Goal: Information Seeking & Learning: Learn about a topic

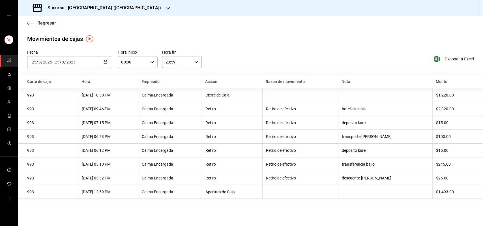
click at [46, 23] on span "Regresar" at bounding box center [46, 22] width 19 height 5
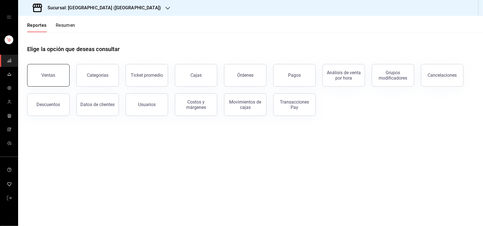
click at [53, 79] on button "Ventas" at bounding box center [48, 75] width 42 height 23
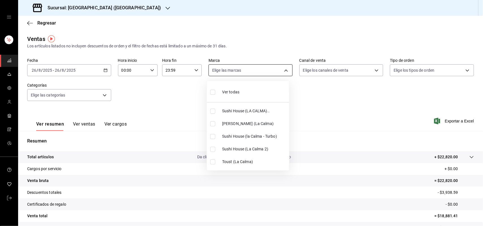
click at [283, 72] on body "Sucursal: Sushi House (LA CALMA) Regresar Ventas Los artículos listados no incl…" at bounding box center [241, 113] width 483 height 226
click at [211, 111] on input "checkbox" at bounding box center [212, 111] width 5 height 5
checkbox input "true"
type input "307f2552-bed5-4451-a1d4-9a3d8e6b1418"
click at [372, 70] on div at bounding box center [241, 113] width 483 height 226
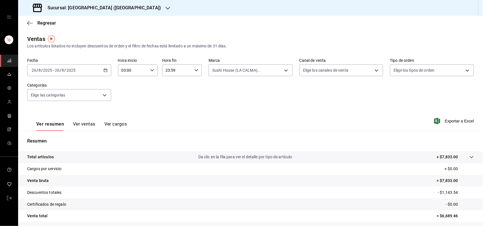
click at [372, 70] on div "Ver todas Sushi House (LA CALMA).. Genki Poke ([GEOGRAPHIC_DATA]) [GEOGRAPHIC_D…" at bounding box center [241, 113] width 483 height 226
click at [372, 70] on body "Sucursal: Sushi House (LA CALMA) Regresar Ventas Los artículos listados no incl…" at bounding box center [241, 113] width 483 height 226
click at [298, 137] on li "Rappi" at bounding box center [337, 136] width 82 height 13
type input "RAPPI"
checkbox input "true"
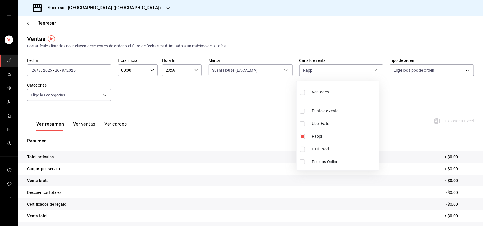
click at [283, 71] on div at bounding box center [241, 113] width 483 height 226
click at [283, 71] on div "Ver todos Punto de venta Uber Eats Rappi DiDi Food Pedidos Online" at bounding box center [241, 113] width 483 height 226
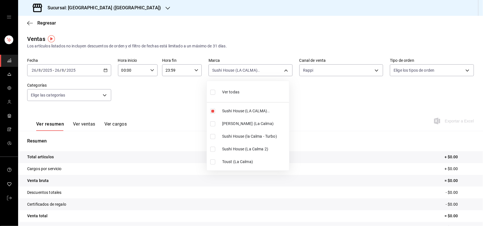
click at [283, 71] on body "Sucursal: Sushi House (LA CALMA) Regresar Ventas Los artículos listados no incl…" at bounding box center [241, 113] width 483 height 226
click at [214, 112] on input "checkbox" at bounding box center [212, 111] width 5 height 5
checkbox input "false"
click at [216, 139] on label at bounding box center [213, 136] width 7 height 5
click at [215, 139] on input "checkbox" at bounding box center [212, 136] width 5 height 5
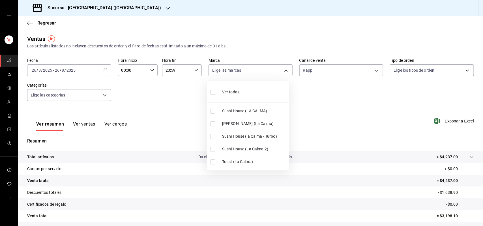
checkbox input "false"
click at [213, 139] on input "checkbox" at bounding box center [212, 136] width 5 height 5
checkbox input "true"
type input "8d0dddf4-cc55-4964-ab1c-2b5841a14462"
click at [213, 139] on input "checkbox" at bounding box center [212, 136] width 5 height 5
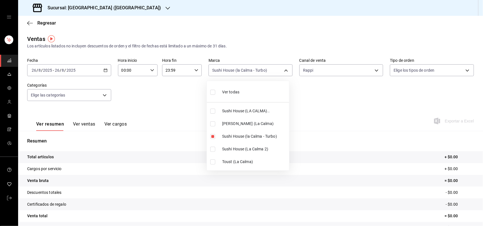
checkbox input "false"
click at [213, 151] on input "checkbox" at bounding box center [212, 149] width 5 height 5
checkbox input "true"
type input "370d3383-42ab-44c7-9136-c83d53f09056"
click at [211, 150] on input "checkbox" at bounding box center [212, 149] width 5 height 5
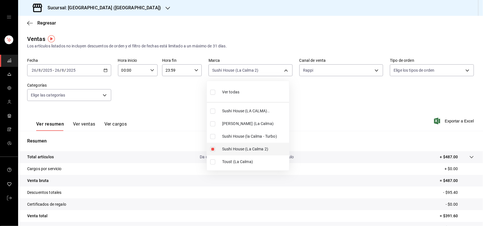
checkbox input "false"
click at [211, 165] on input "checkbox" at bounding box center [212, 162] width 5 height 5
checkbox input "true"
type input "4d5f328c-1a70-4ae8-b0d4-ddc7ef8bf154"
click at [211, 165] on input "checkbox" at bounding box center [212, 162] width 5 height 5
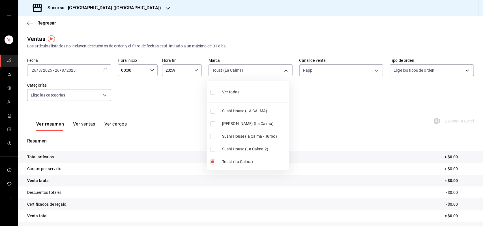
checkbox input "false"
click at [213, 113] on input "checkbox" at bounding box center [212, 111] width 5 height 5
checkbox input "true"
type input "307f2552-bed5-4451-a1d4-9a3d8e6b1418"
click at [373, 72] on div at bounding box center [241, 113] width 483 height 226
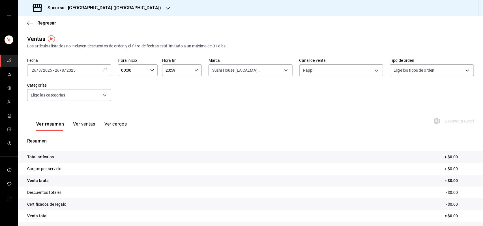
click at [373, 72] on div "Ver todas Sushi House (LA CALMA).. Genki Poke ([GEOGRAPHIC_DATA]) [GEOGRAPHIC_D…" at bounding box center [241, 113] width 483 height 226
click at [373, 72] on body "Sucursal: Sushi House (LA CALMA) Regresar Ventas Los artículos listados no incl…" at bounding box center [241, 113] width 483 height 226
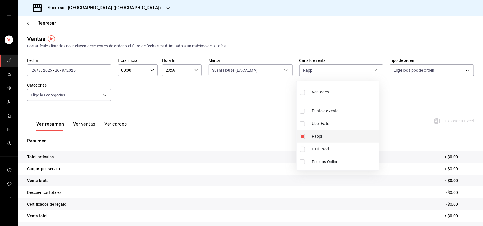
click at [303, 138] on input "checkbox" at bounding box center [302, 136] width 5 height 5
checkbox input "false"
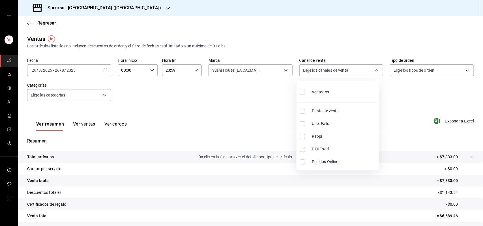
click at [300, 150] on input "checkbox" at bounding box center [302, 149] width 5 height 5
checkbox input "true"
type input "DIDI_FOOD"
click at [300, 150] on input "checkbox" at bounding box center [302, 149] width 5 height 5
checkbox input "false"
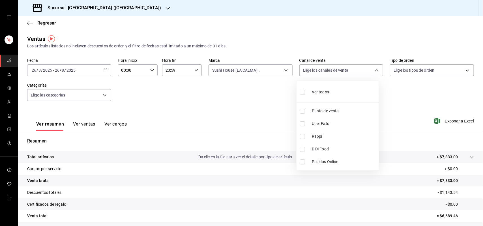
click at [300, 123] on input "checkbox" at bounding box center [302, 124] width 5 height 5
checkbox input "true"
type input "UBER_EATS"
click at [300, 123] on input "checkbox" at bounding box center [302, 124] width 5 height 5
checkbox input "false"
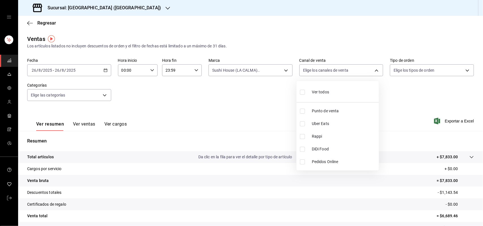
click at [285, 71] on div at bounding box center [241, 113] width 483 height 226
click at [284, 71] on div "Ver todos Punto de venta Uber Eats Rappi DiDi Food Pedidos Online" at bounding box center [241, 113] width 483 height 226
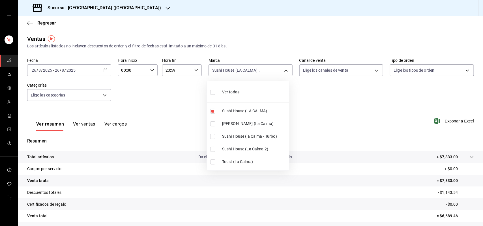
click at [284, 71] on body "Sucursal: Sushi House (LA CALMA) Regresar Ventas Los artículos listados no incl…" at bounding box center [241, 113] width 483 height 226
click at [212, 112] on input "checkbox" at bounding box center [212, 111] width 5 height 5
checkbox input "false"
click at [214, 128] on li "[PERSON_NAME] (La Calma)" at bounding box center [248, 124] width 82 height 13
type input "ad5c7ce8-09c3-4353-8fa5-0bd3f2c3ed7d"
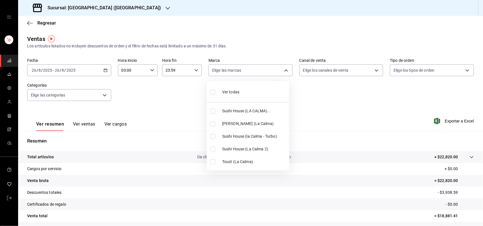
checkbox input "true"
click at [373, 72] on div at bounding box center [241, 113] width 483 height 226
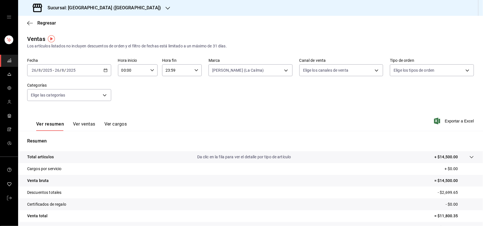
click at [373, 72] on div "Ver todas Sushi House (LA CALMA).. Genki Poke ([GEOGRAPHIC_DATA]) [GEOGRAPHIC_D…" at bounding box center [241, 113] width 483 height 226
click at [373, 72] on body "Sucursal: Sushi House (LA CALMA) Regresar Ventas Los artículos listados no incl…" at bounding box center [241, 113] width 483 height 226
click at [300, 138] on input "checkbox" at bounding box center [302, 136] width 5 height 5
checkbox input "true"
type input "RAPPI"
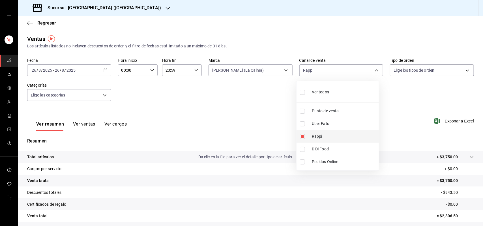
click at [300, 138] on input "checkbox" at bounding box center [302, 136] width 5 height 5
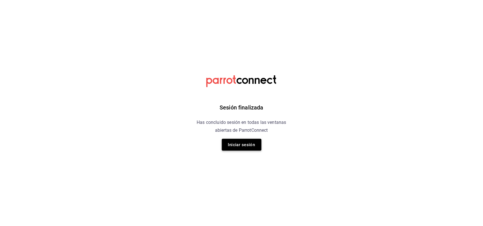
click at [242, 140] on button "Iniciar sesión" at bounding box center [242, 145] width 40 height 12
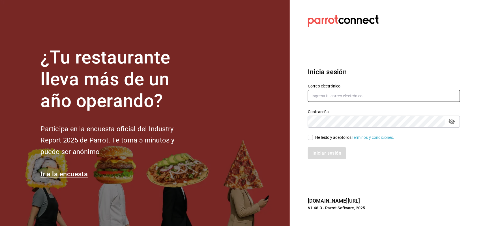
type input "multiuser@sushiexpress.com"
click at [312, 137] on input "He leído y acepto los Términos y condiciones." at bounding box center [310, 137] width 5 height 5
checkbox input "true"
click at [317, 156] on button "Iniciar sesión" at bounding box center [327, 154] width 38 height 12
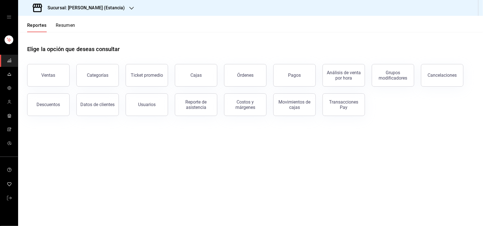
click at [115, 6] on div "Sucursal: [PERSON_NAME] (Estancia)" at bounding box center [79, 8] width 113 height 16
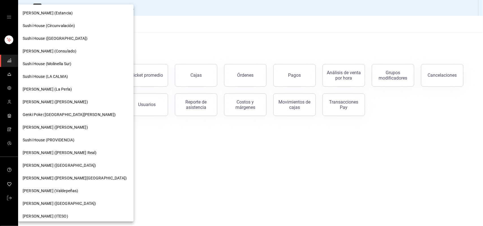
click at [71, 76] on div "Sushi House (LA CALMA)" at bounding box center [76, 77] width 106 height 6
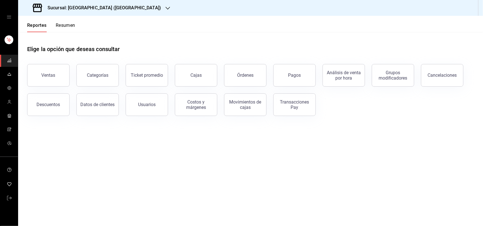
click at [61, 23] on button "Resumen" at bounding box center [66, 28] width 20 height 10
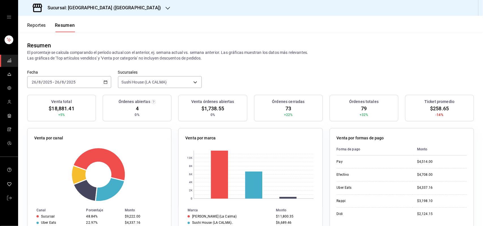
click at [41, 25] on button "Reportes" at bounding box center [36, 28] width 19 height 10
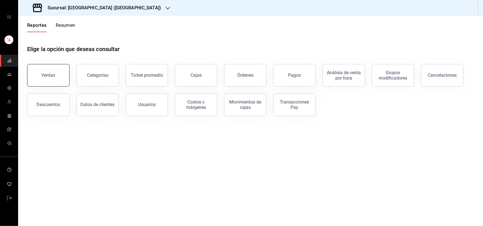
click at [47, 79] on button "Ventas" at bounding box center [48, 75] width 42 height 23
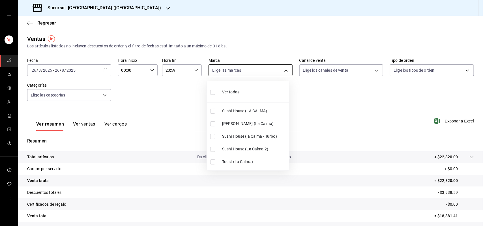
click at [282, 73] on body "Sucursal: Sushi House (LA CALMA) Regresar Ventas Los artículos listados no incl…" at bounding box center [241, 113] width 483 height 226
click at [214, 124] on input "checkbox" at bounding box center [212, 124] width 5 height 5
checkbox input "true"
type input "ad5c7ce8-09c3-4353-8fa5-0bd3f2c3ed7d"
click at [370, 71] on div at bounding box center [241, 113] width 483 height 226
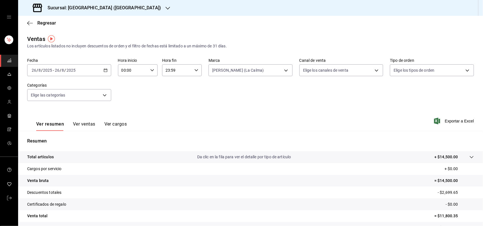
click at [370, 71] on div "Ver todas Sushi House (LA CALMA).. Genki Poke ([GEOGRAPHIC_DATA]) [GEOGRAPHIC_D…" at bounding box center [241, 113] width 483 height 226
click at [374, 68] on body "Sucursal: Sushi House (LA CALMA) Regresar Ventas Los artículos listados no incl…" at bounding box center [241, 113] width 483 height 226
click at [304, 135] on input "checkbox" at bounding box center [302, 136] width 5 height 5
checkbox input "true"
type input "RAPPI"
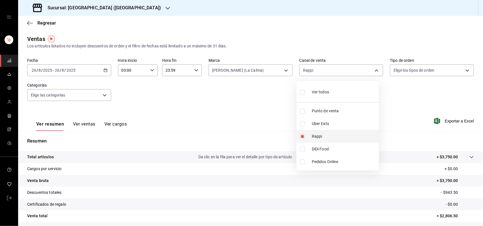
click at [305, 135] on input "checkbox" at bounding box center [302, 136] width 5 height 5
checkbox input "false"
click at [303, 151] on input "checkbox" at bounding box center [302, 149] width 5 height 5
checkbox input "true"
type input "DIDI_FOOD"
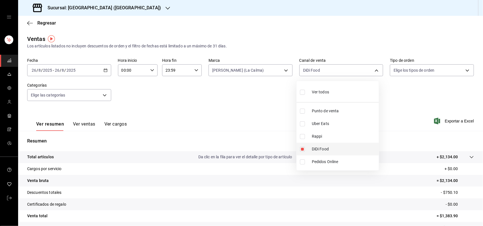
click at [303, 151] on input "checkbox" at bounding box center [302, 149] width 5 height 5
checkbox input "false"
click at [303, 126] on input "checkbox" at bounding box center [302, 124] width 5 height 5
checkbox input "true"
type input "UBER_EATS"
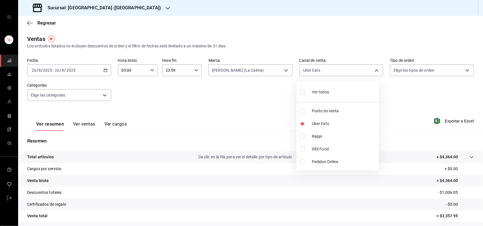
click at [40, 24] on div at bounding box center [241, 113] width 483 height 226
click at [40, 24] on span "Regresar" at bounding box center [46, 22] width 19 height 5
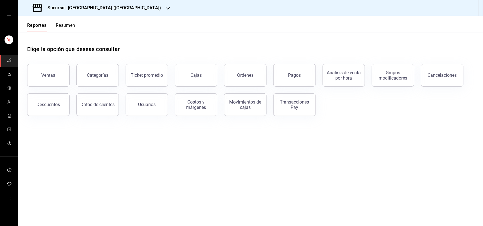
click at [66, 24] on button "Resumen" at bounding box center [66, 28] width 20 height 10
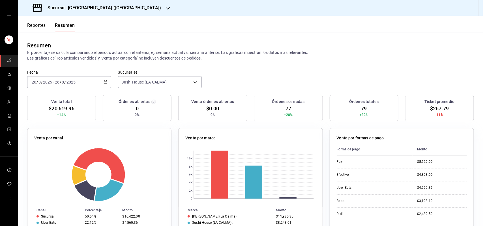
click at [124, 9] on div "Sucursal: [GEOGRAPHIC_DATA] ([GEOGRAPHIC_DATA])" at bounding box center [98, 8] width 150 height 16
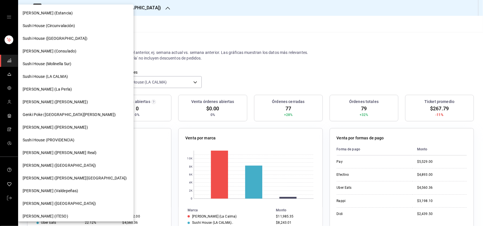
click at [131, 43] on div at bounding box center [241, 113] width 483 height 226
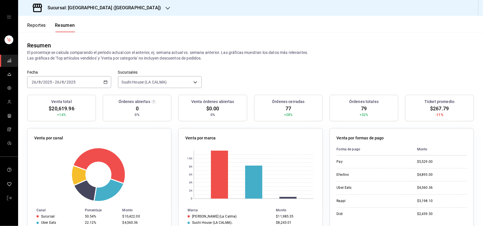
click at [9, 62] on rect "mailbox folders" at bounding box center [9, 61] width 1 height 1
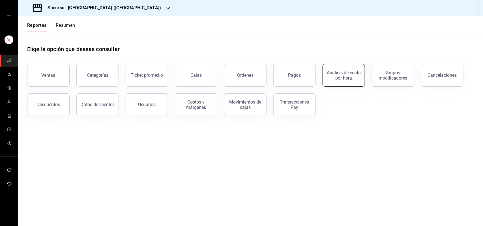
click at [342, 79] on div "Análisis de venta por hora" at bounding box center [343, 75] width 35 height 11
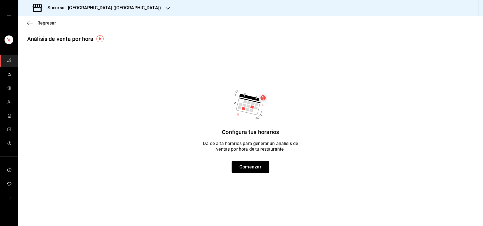
click at [42, 21] on span "Regresar" at bounding box center [46, 22] width 19 height 5
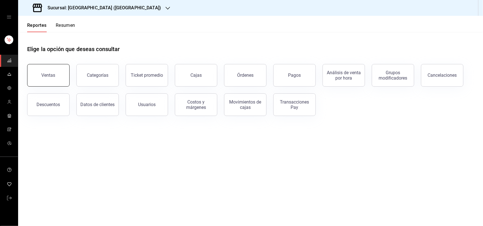
click at [48, 74] on div "Ventas" at bounding box center [49, 75] width 14 height 5
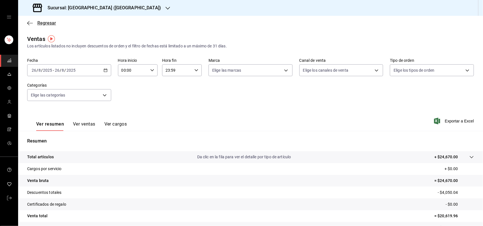
click at [46, 22] on span "Regresar" at bounding box center [46, 22] width 19 height 5
